Goal: Task Accomplishment & Management: Use online tool/utility

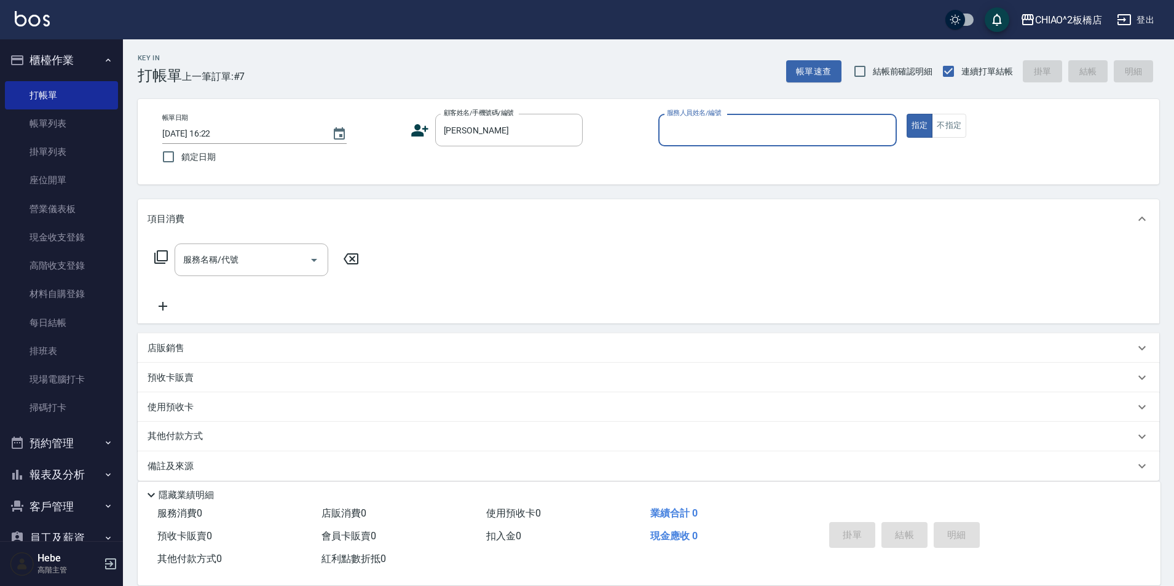
scroll to position [13, 0]
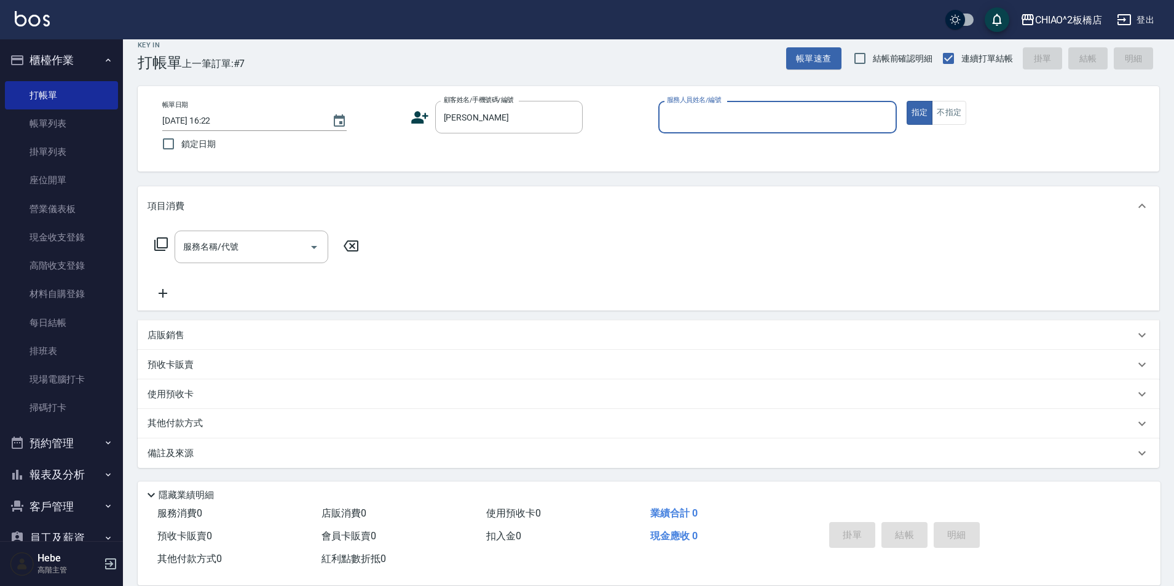
click at [770, 104] on div "服務人員姓名/編號" at bounding box center [777, 117] width 238 height 33
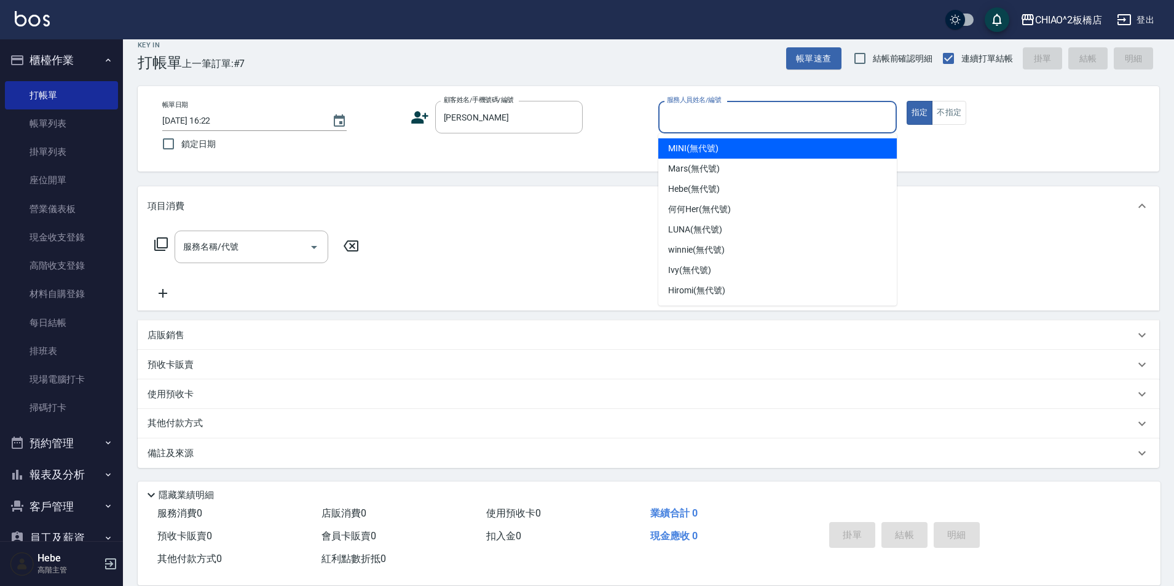
click at [736, 142] on div "MINI (無代號)" at bounding box center [777, 148] width 238 height 20
type input "MINI(無代號)"
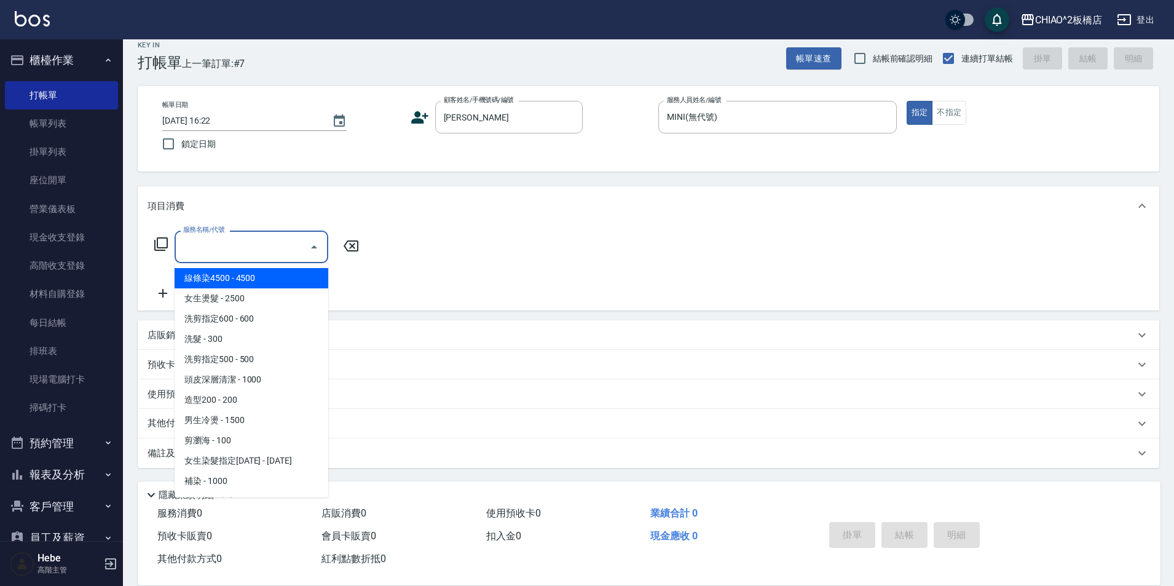
click at [256, 254] on input "服務名稱/代號" at bounding box center [242, 247] width 124 height 22
drag, startPoint x: 277, startPoint y: 315, endPoint x: 277, endPoint y: 305, distance: 10.4
click at [277, 305] on ul "線條染4500 - 4500 女生燙髮 - 2500 洗剪指定600 - 600 洗髮 - 300 洗剪指定500 - 500 頭皮深層清潔 - 1000 造…" at bounding box center [252, 380] width 154 height 234
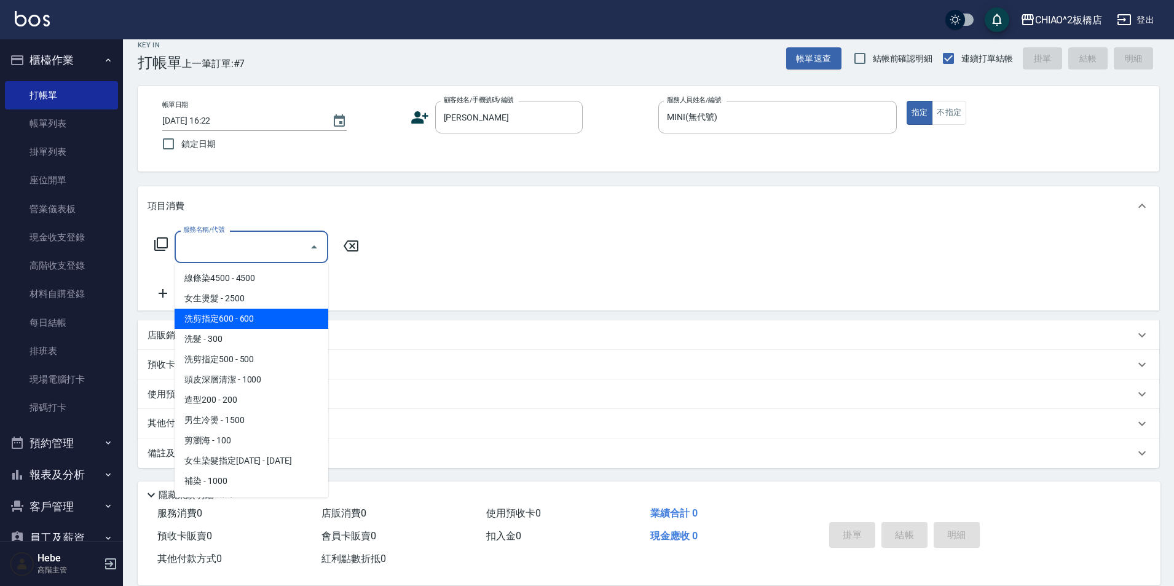
click at [280, 317] on span "洗剪指定600 - 600" at bounding box center [252, 318] width 154 height 20
type input "洗剪指定600(96678)"
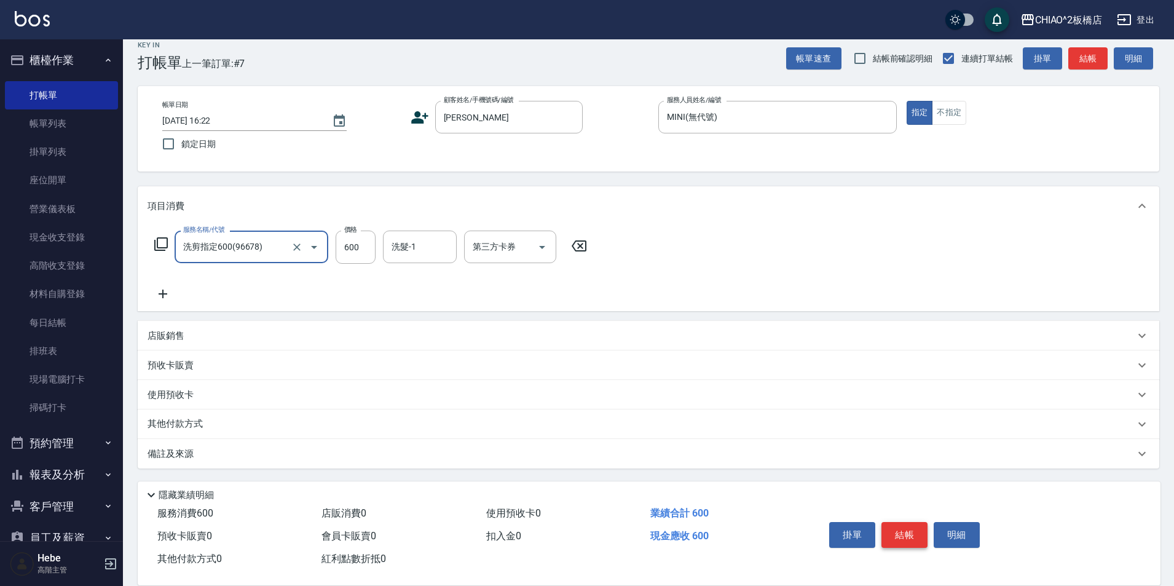
click at [890, 522] on button "結帳" at bounding box center [904, 535] width 46 height 26
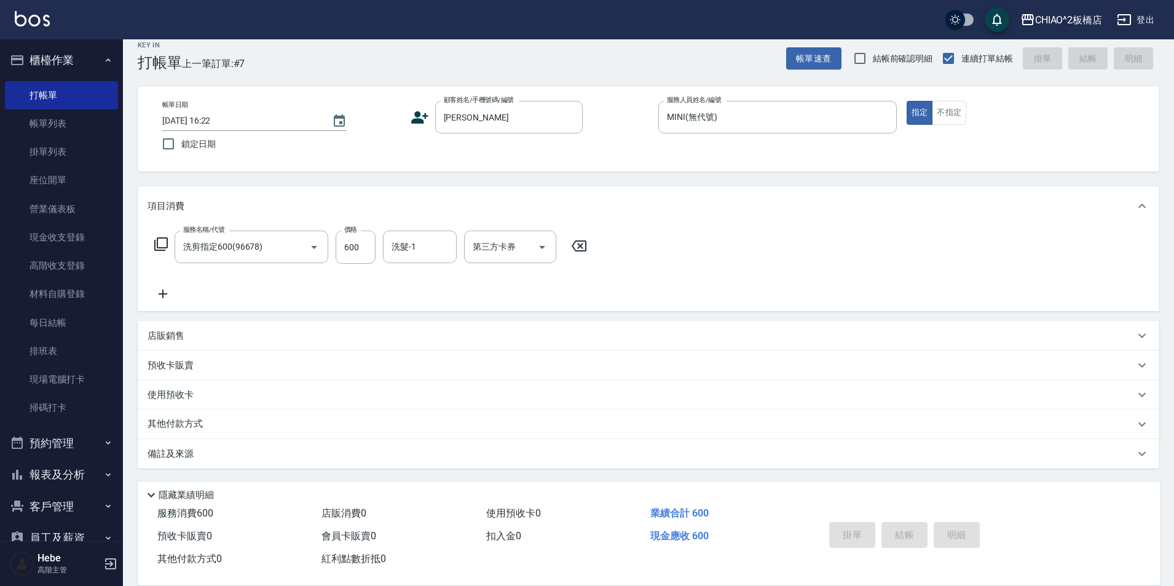
type input "[DATE] 17:36"
